Goal: Information Seeking & Learning: Learn about a topic

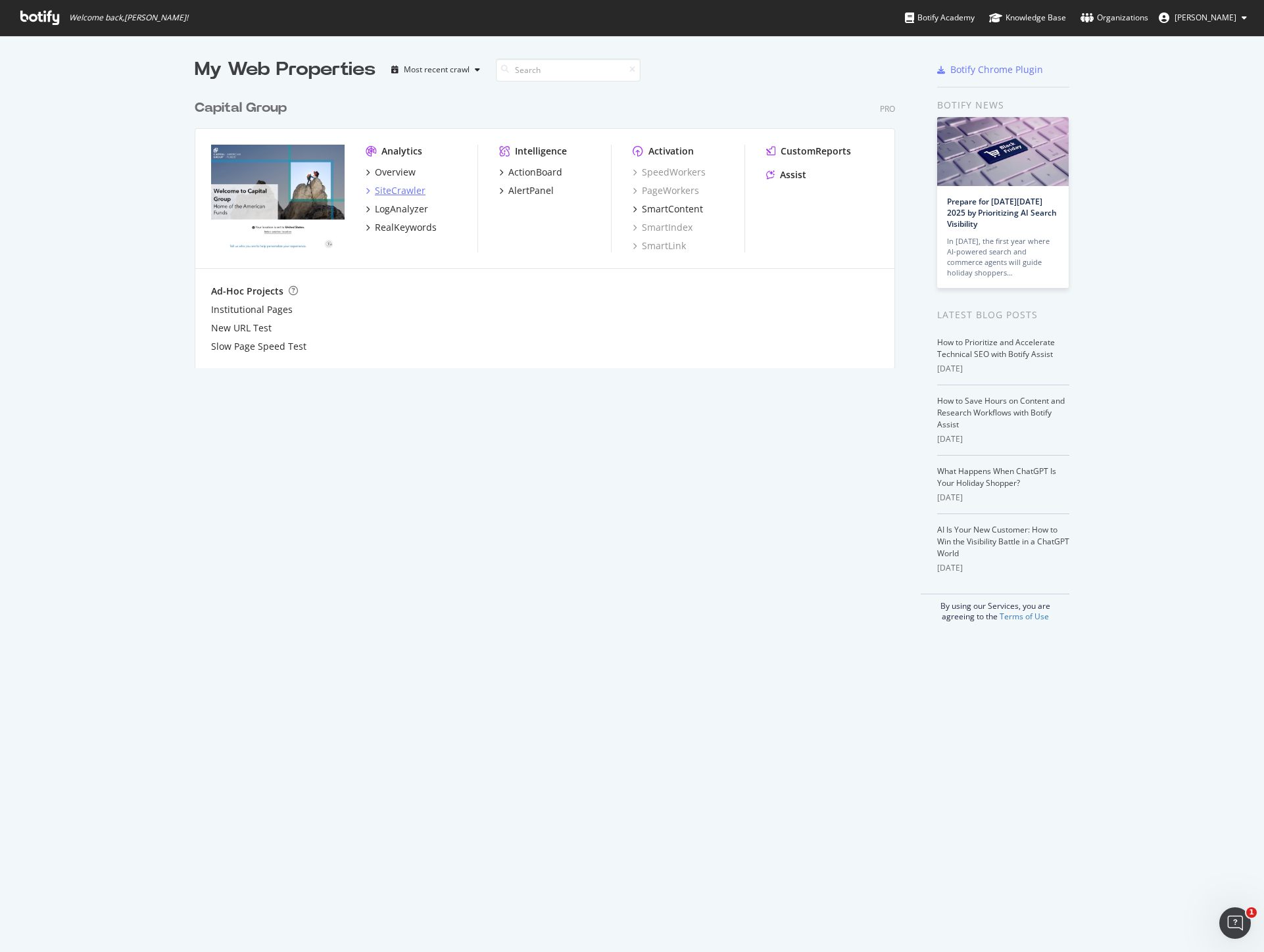
click at [388, 191] on div "SiteCrawler" at bounding box center [400, 191] width 51 height 13
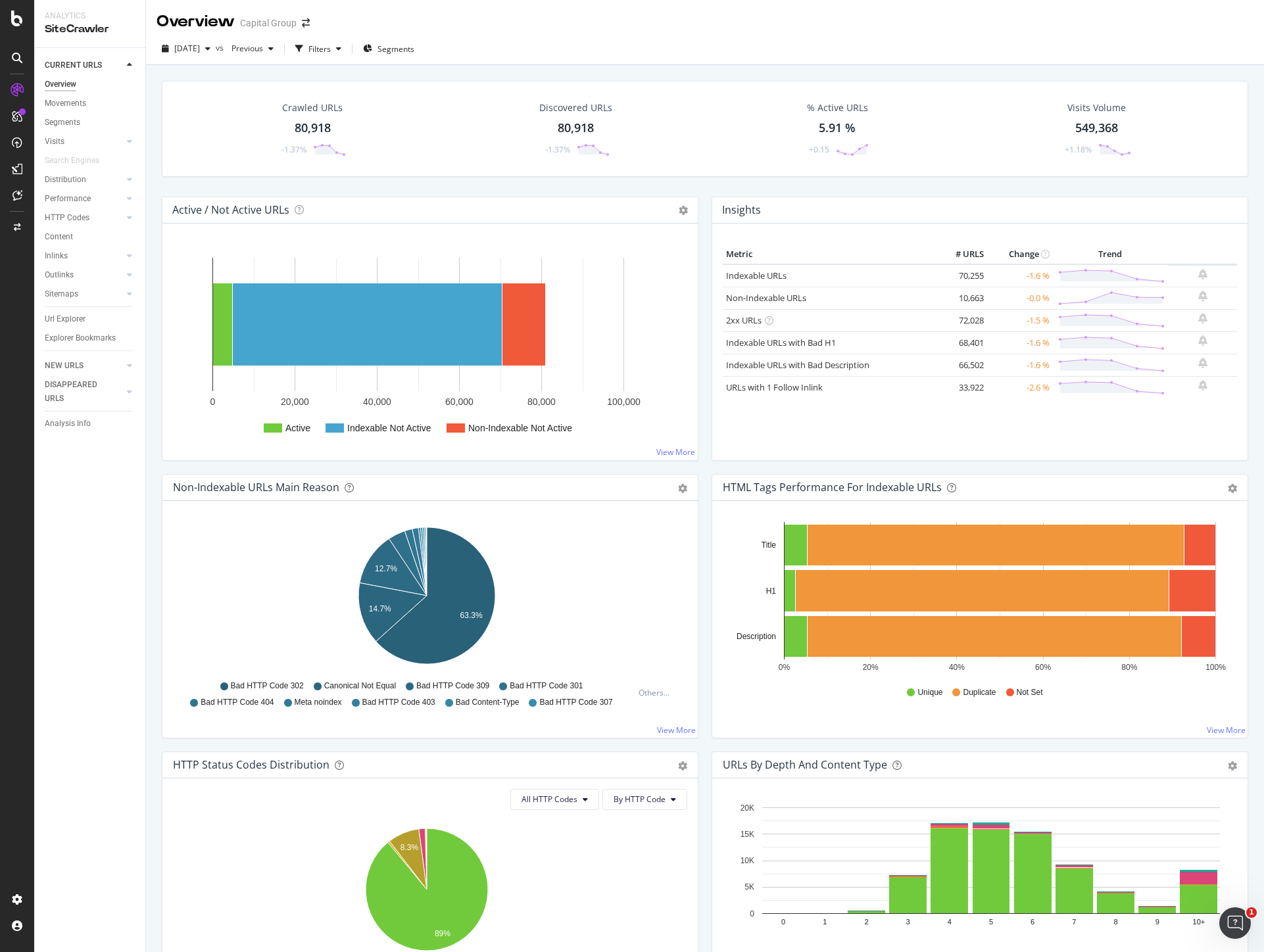
drag, startPoint x: 64, startPoint y: 231, endPoint x: 427, endPoint y: 74, distance: 395.5
click at [64, 232] on div "Content" at bounding box center [59, 237] width 28 height 14
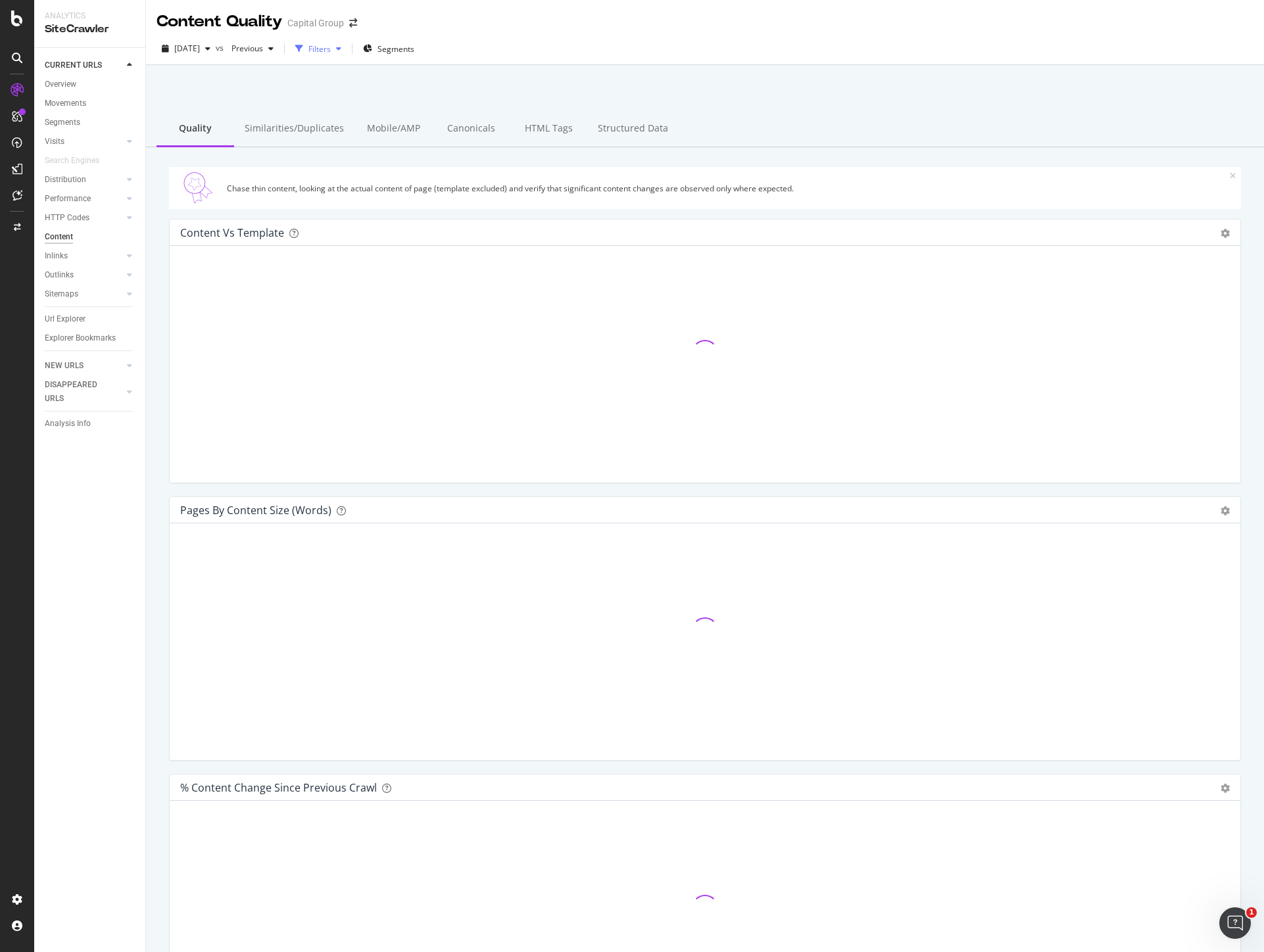
click at [330, 51] on div "Filters" at bounding box center [320, 49] width 23 height 11
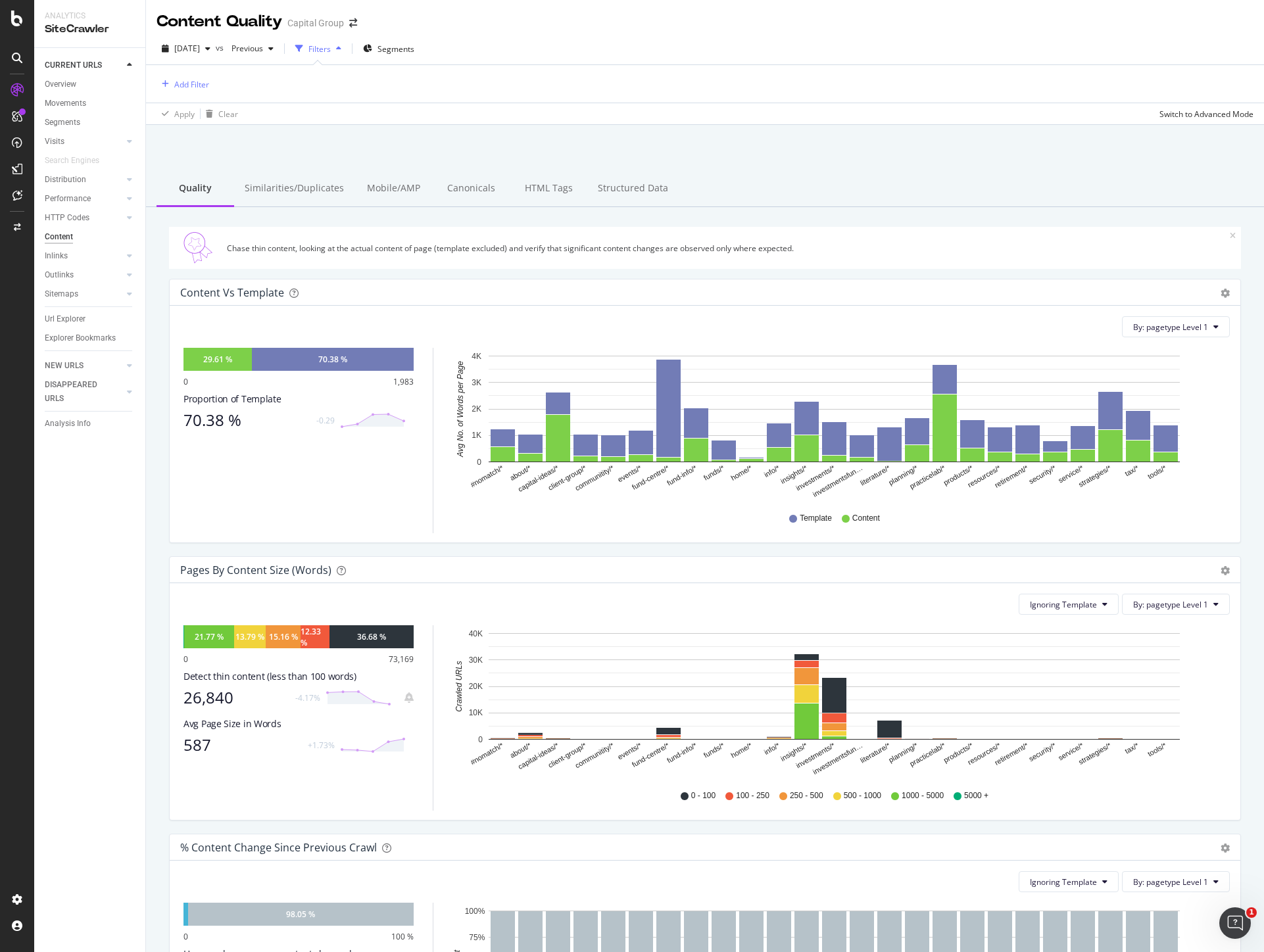
click at [174, 93] on div "Add Filter" at bounding box center [704, 84] width 1097 height 38
click at [181, 90] on div "Add Filter" at bounding box center [192, 84] width 35 height 11
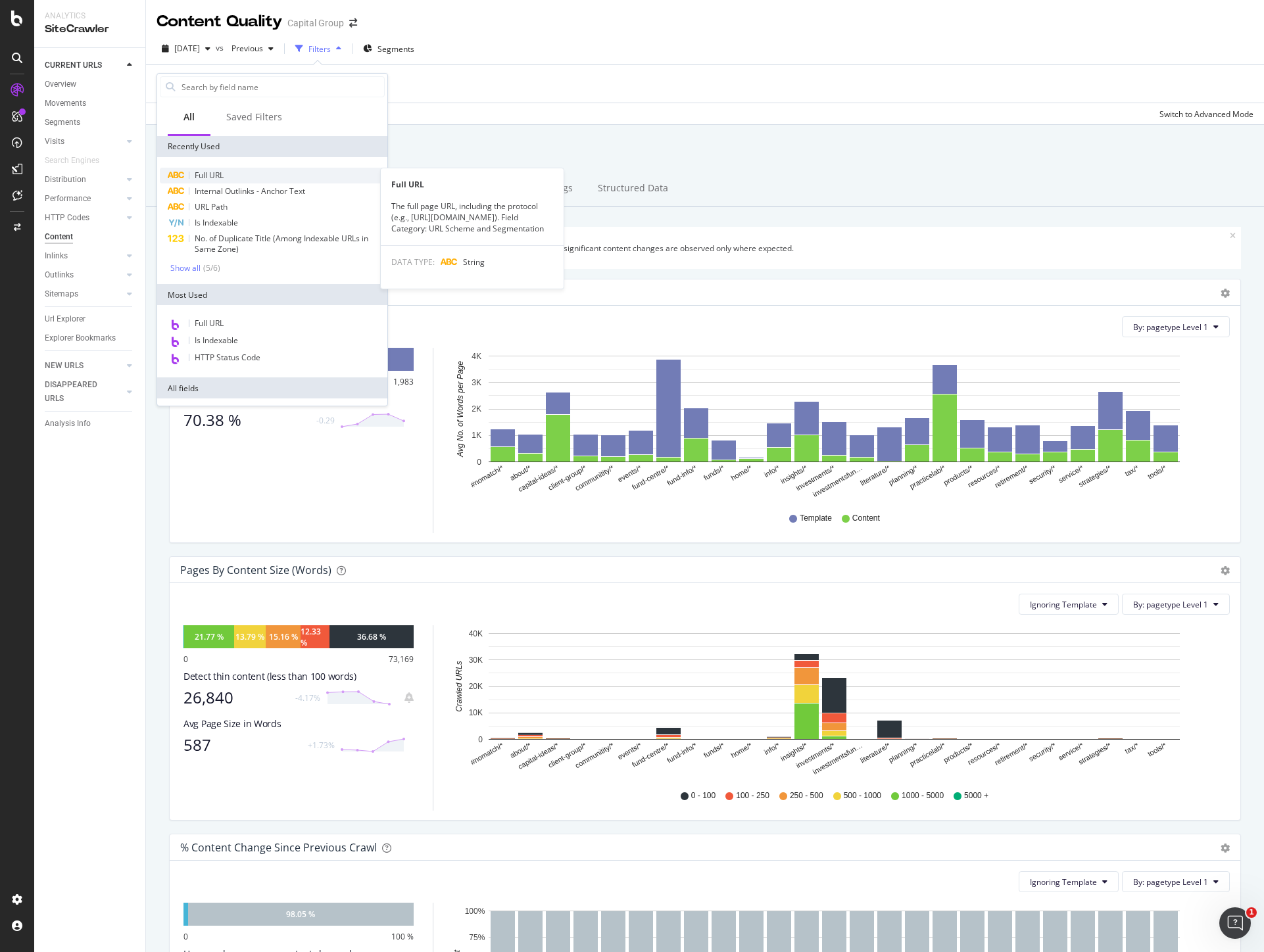
click at [204, 174] on span "Full URL" at bounding box center [209, 175] width 29 height 11
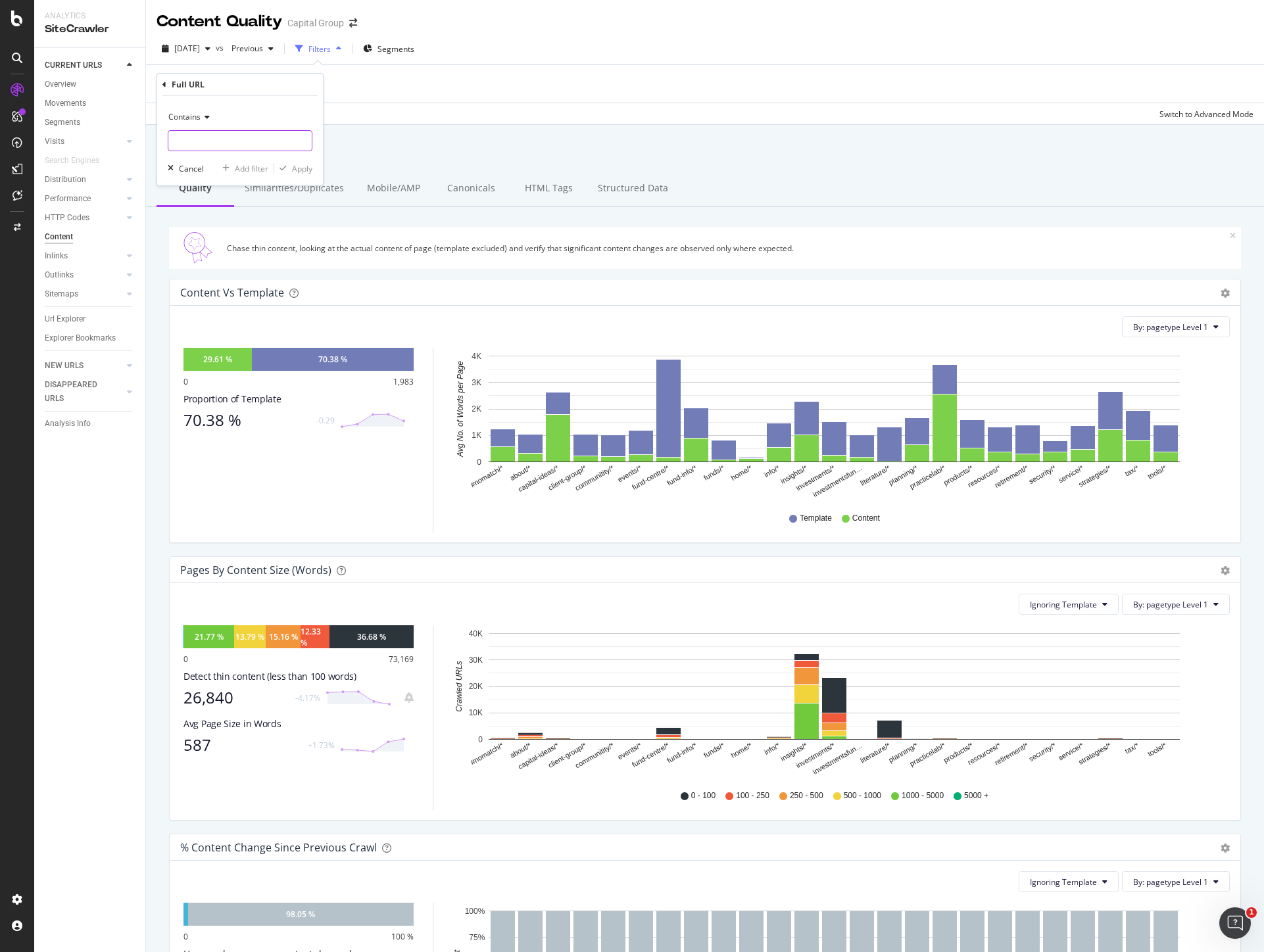
click at [218, 141] on input "text" at bounding box center [239, 141] width 143 height 21
paste input "[URL][DOMAIN_NAME]"
type input "[URL][DOMAIN_NAME]"
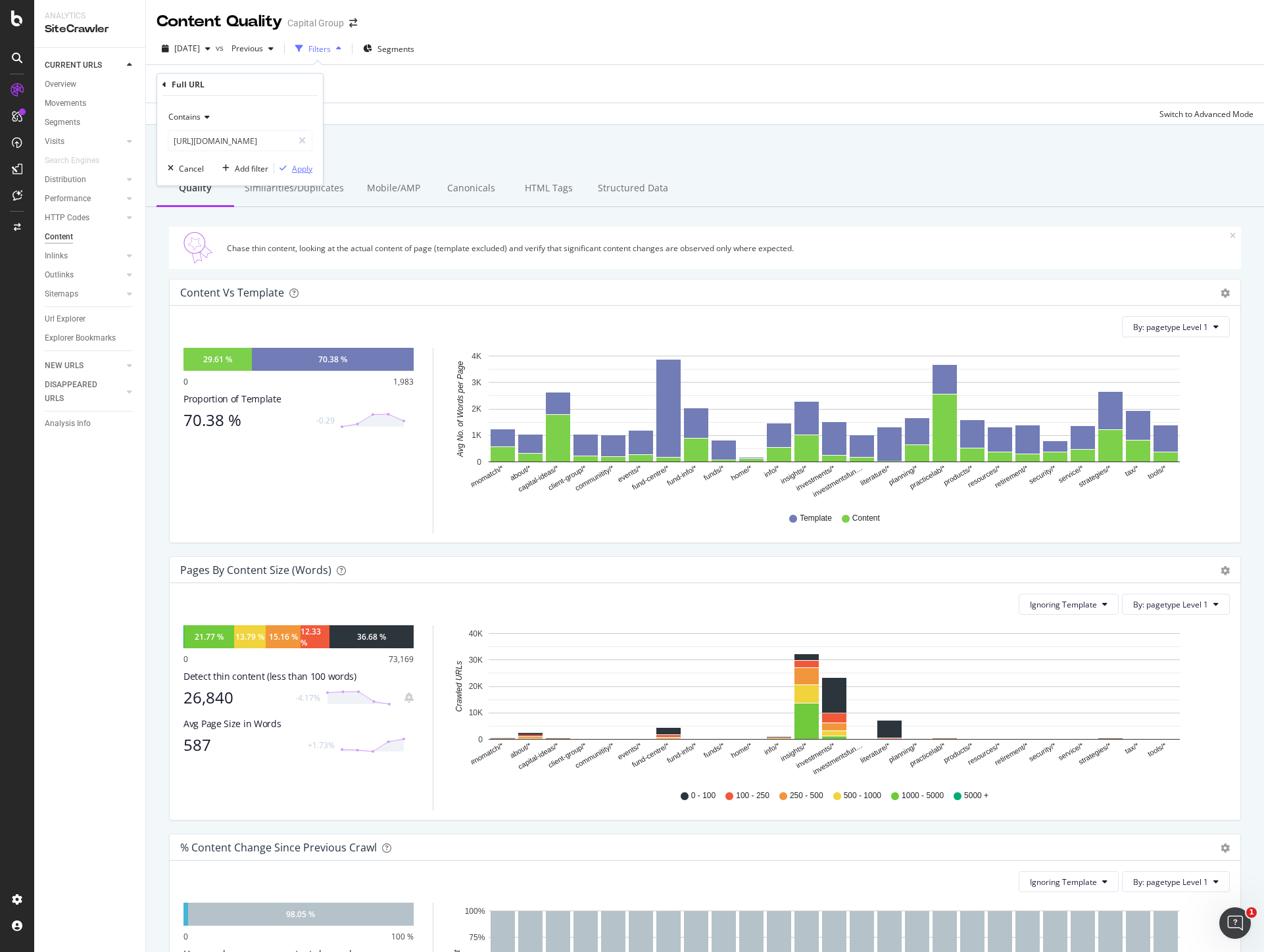
click at [298, 163] on div "Apply" at bounding box center [302, 168] width 20 height 11
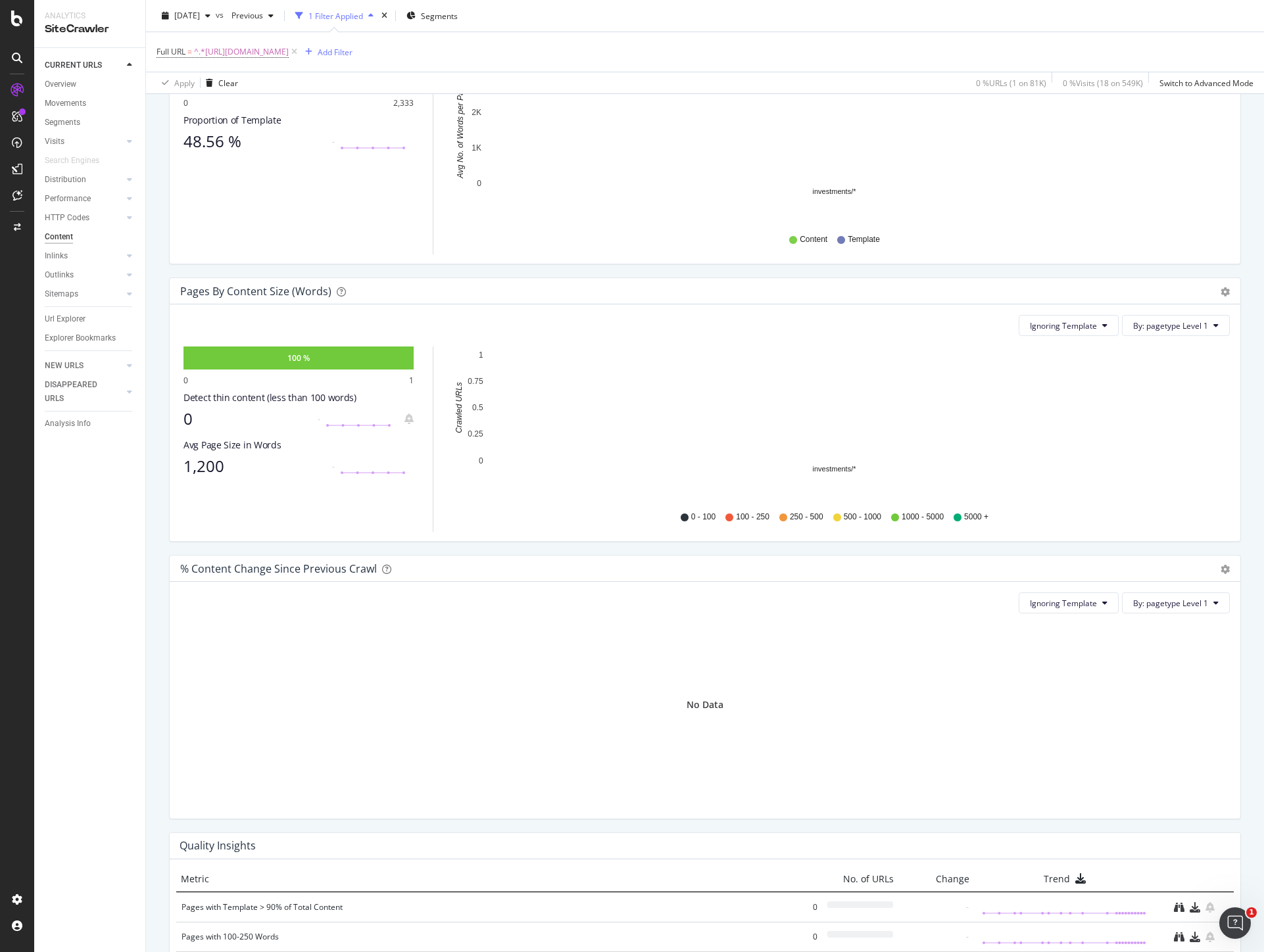
scroll to position [34, 0]
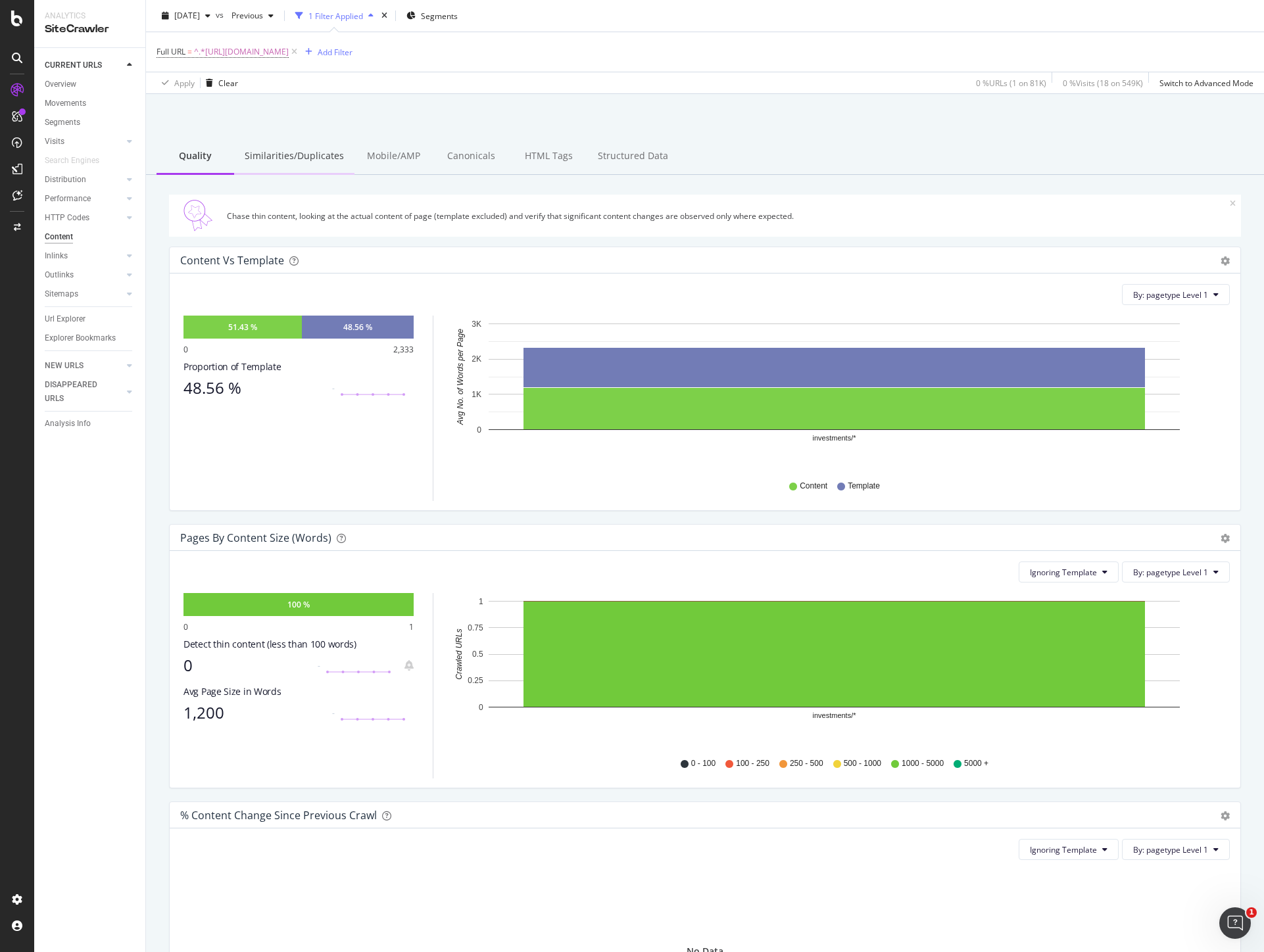
click at [275, 156] on div "Similarities/Duplicates" at bounding box center [294, 156] width 120 height 36
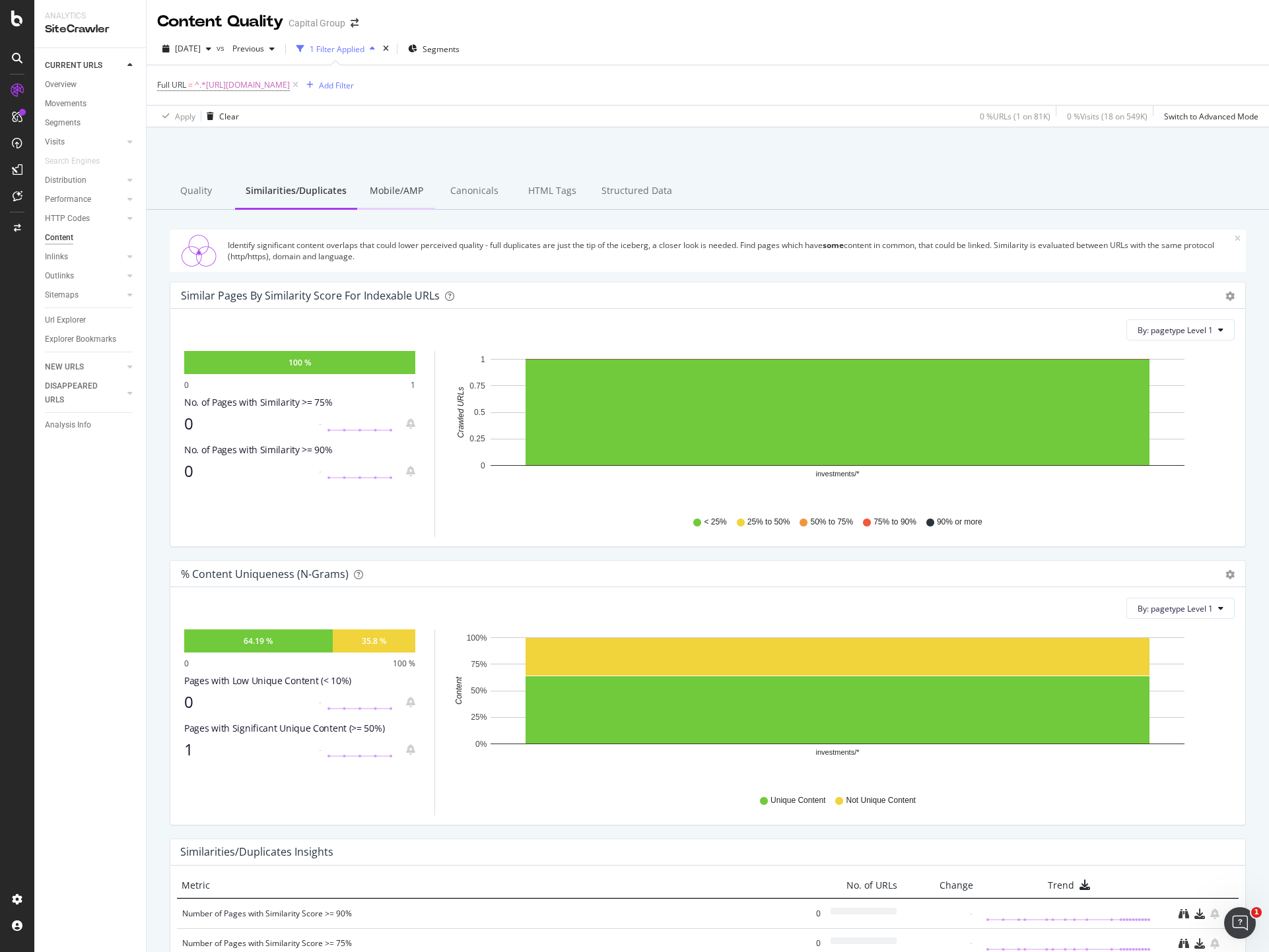
click at [406, 187] on div "Mobile/AMP" at bounding box center [396, 191] width 78 height 36
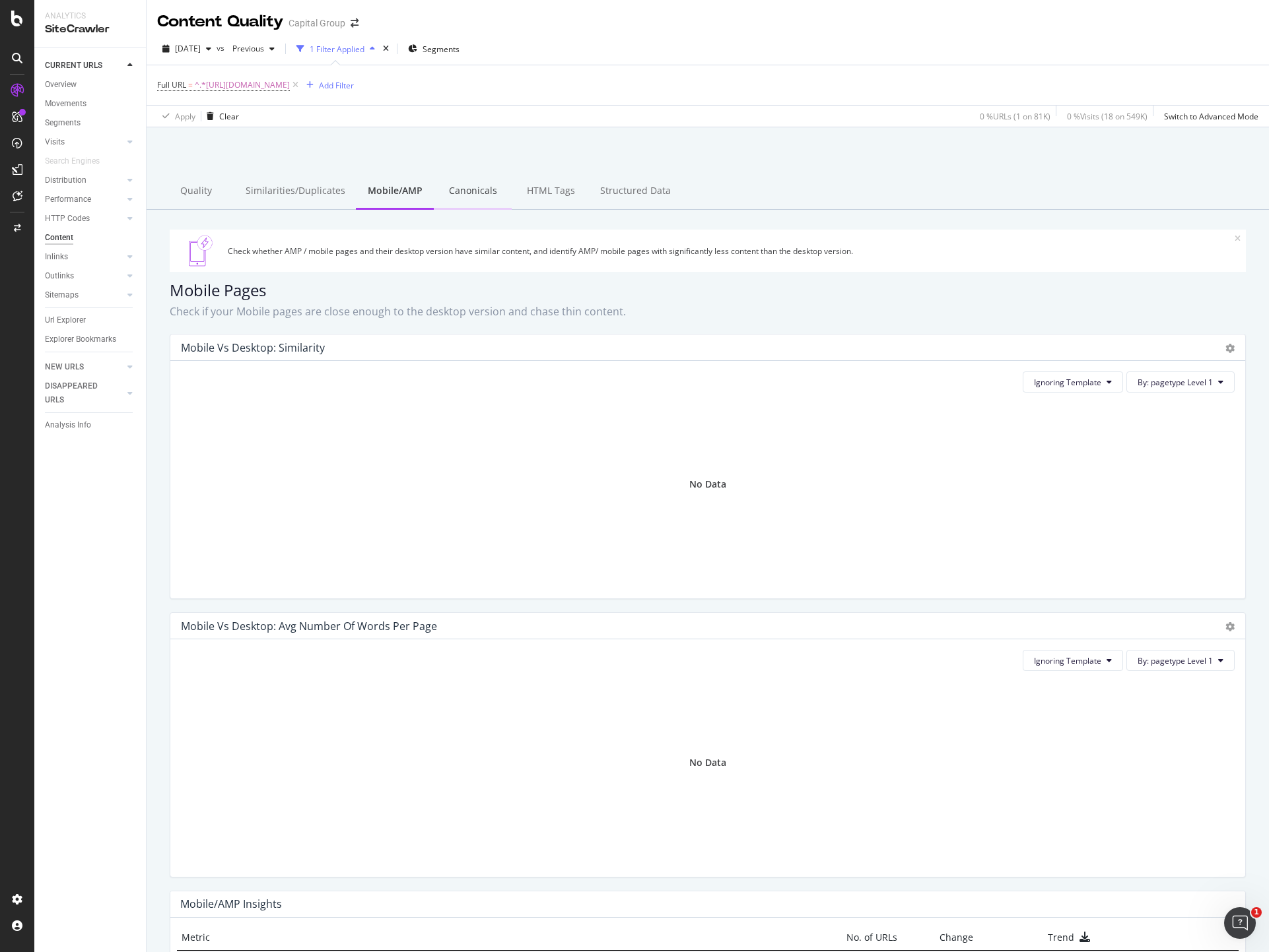
click at [457, 186] on div "Canonicals" at bounding box center [472, 191] width 78 height 36
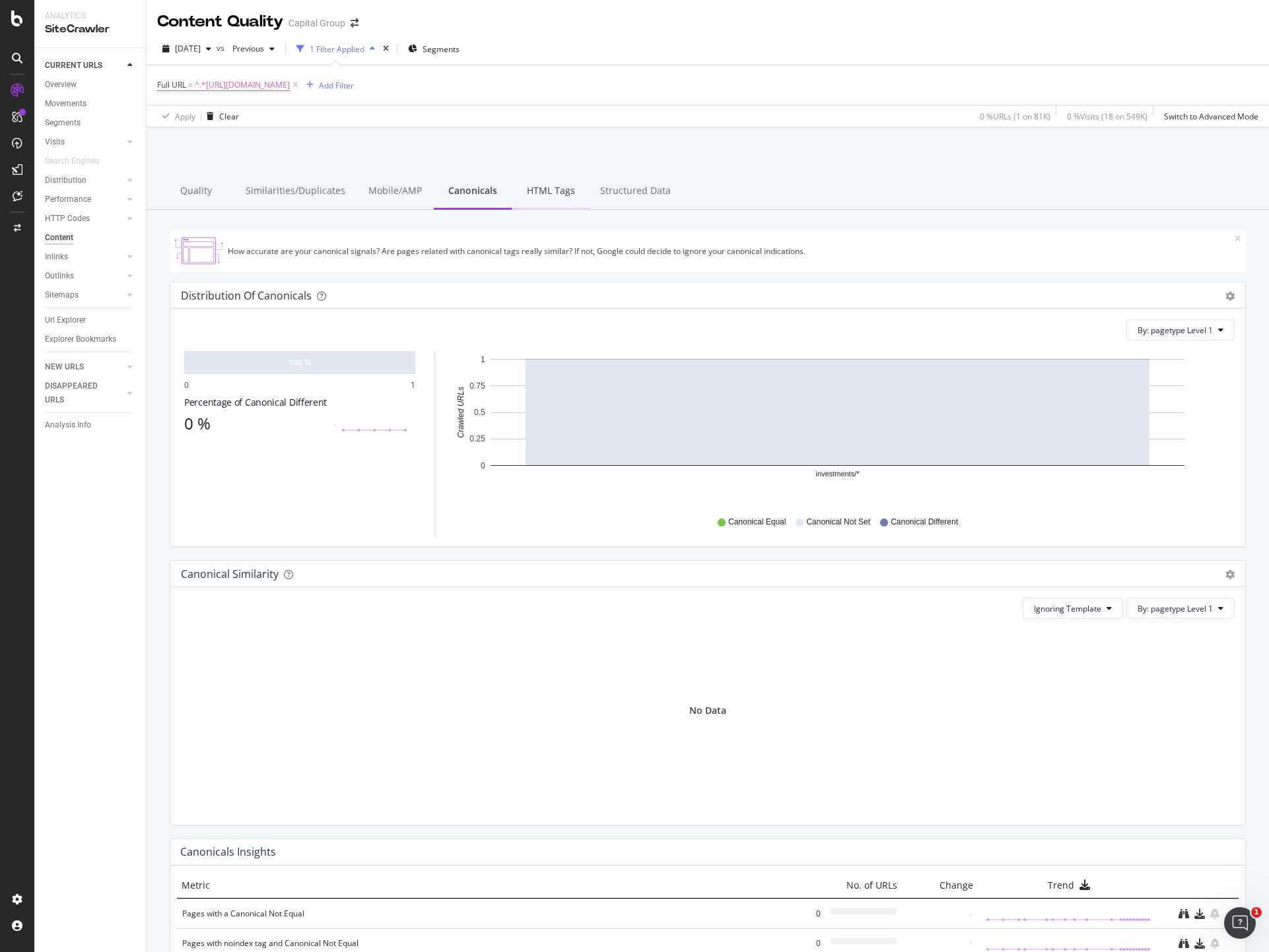
click at [545, 181] on div "HTML Tags" at bounding box center [550, 191] width 78 height 36
